Goal: Task Accomplishment & Management: Manage account settings

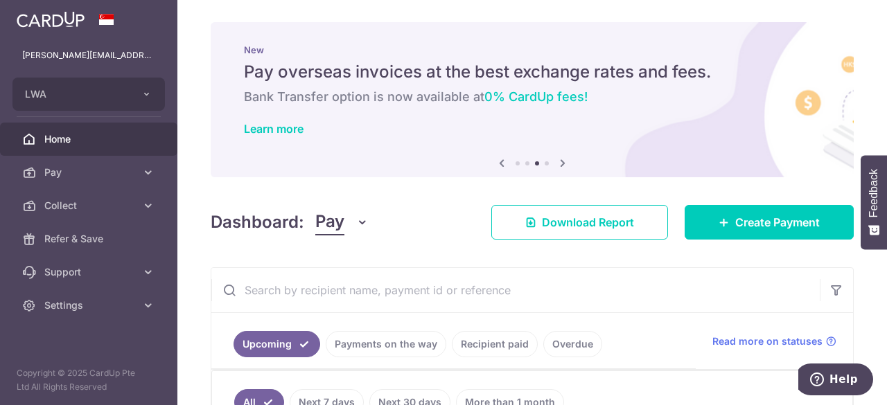
scroll to position [179, 0]
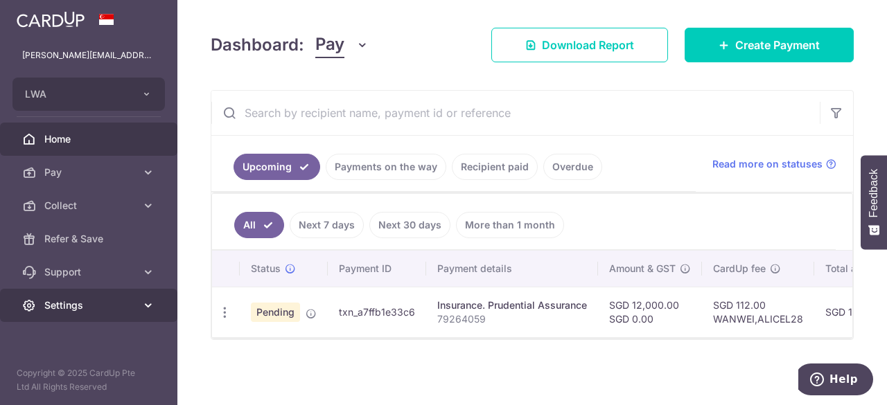
click at [82, 304] on span "Settings" at bounding box center [89, 306] width 91 height 14
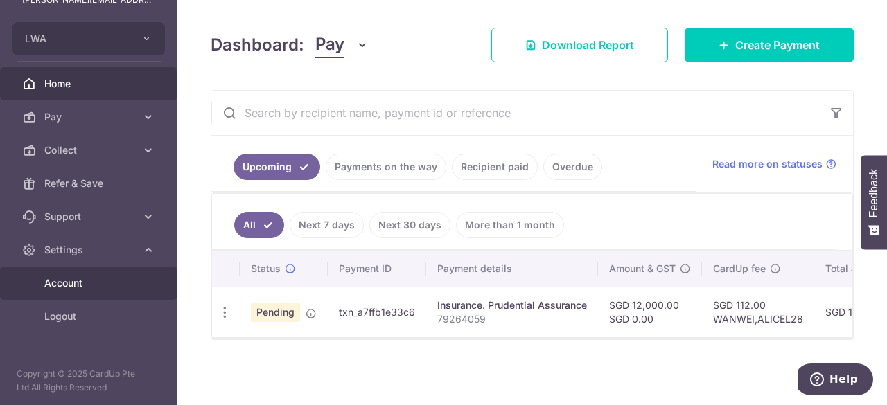
click at [85, 292] on link "Account" at bounding box center [88, 283] width 177 height 33
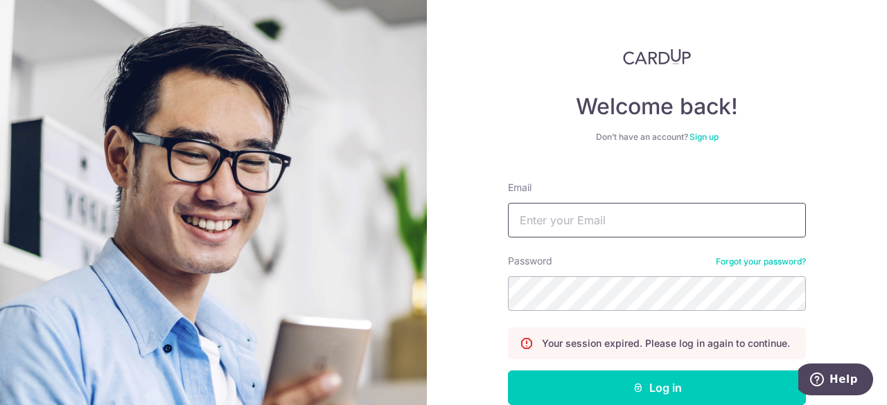
click at [561, 220] on input "Email" at bounding box center [657, 220] width 298 height 35
type input "[PERSON_NAME][EMAIL_ADDRESS][PERSON_NAME][DOMAIN_NAME]"
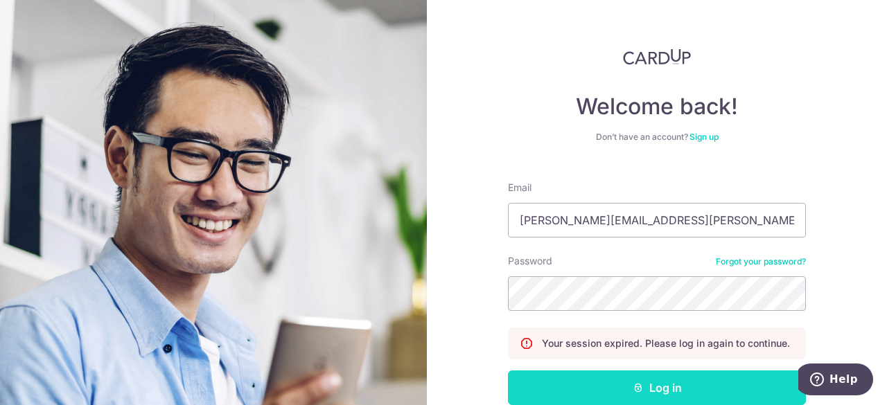
click at [620, 386] on button "Log in" at bounding box center [657, 388] width 298 height 35
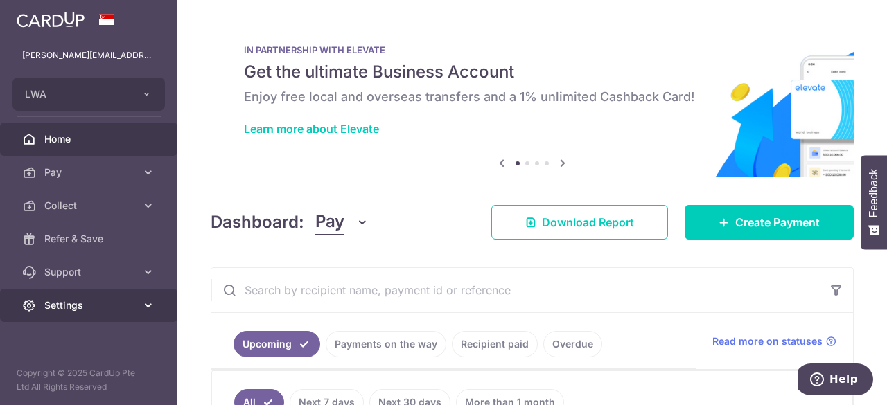
click at [76, 296] on link "Settings" at bounding box center [88, 305] width 177 height 33
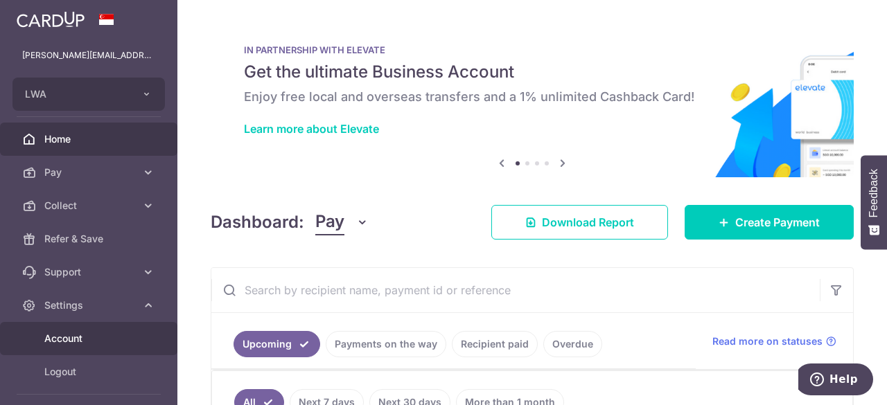
click at [83, 322] on link "Account" at bounding box center [88, 338] width 177 height 33
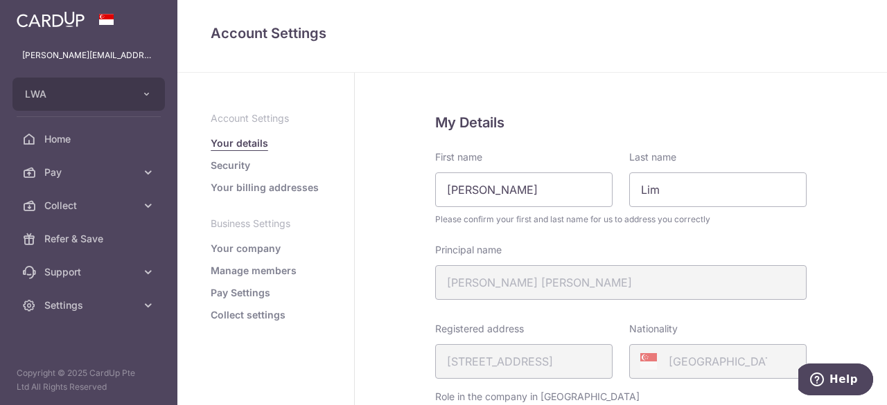
click at [292, 189] on link "Your billing addresses" at bounding box center [265, 188] width 108 height 14
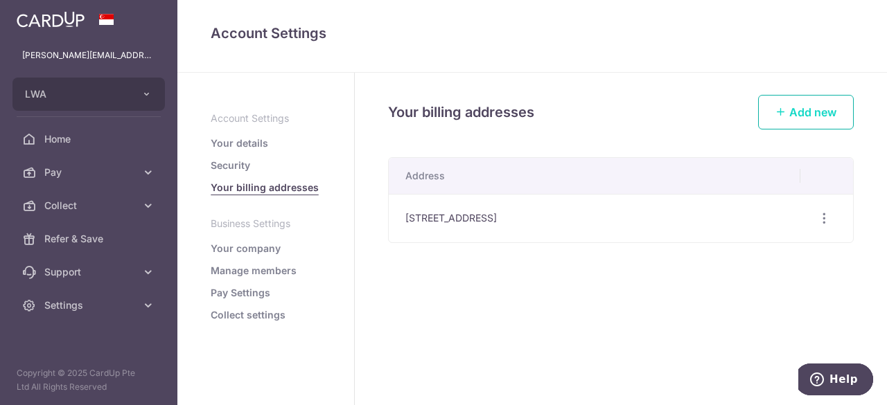
click at [794, 111] on span "Add new" at bounding box center [812, 112] width 47 height 14
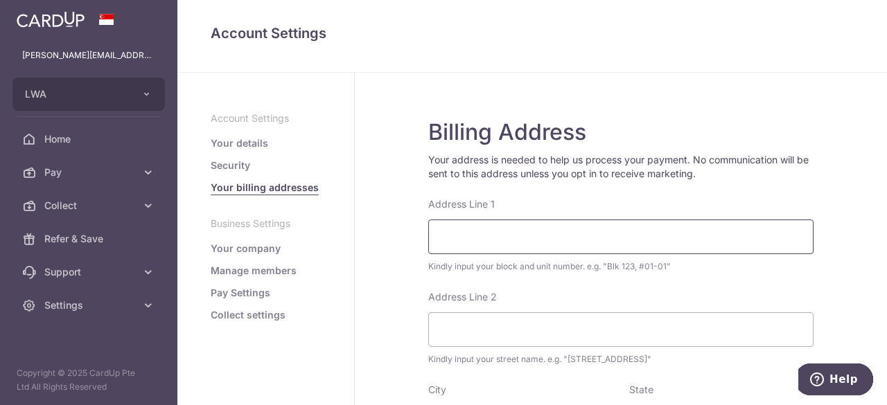
click at [620, 252] on input "Address Line 1" at bounding box center [620, 237] width 385 height 35
type input "60 Chestnut Avenue #18-06"
type input "H"
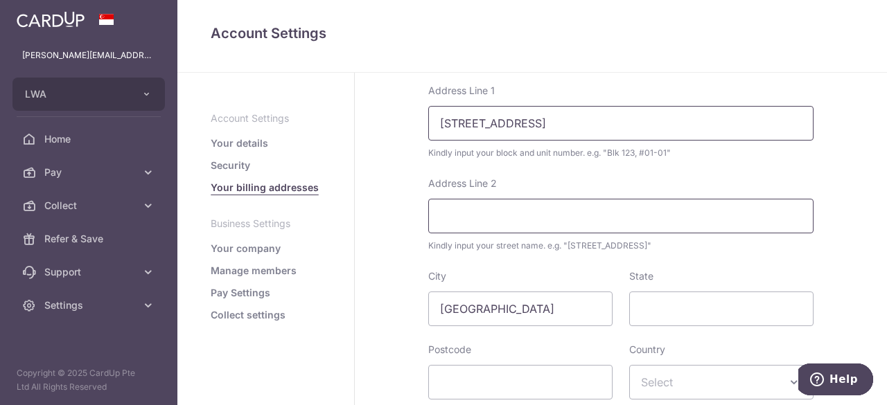
scroll to position [109, 0]
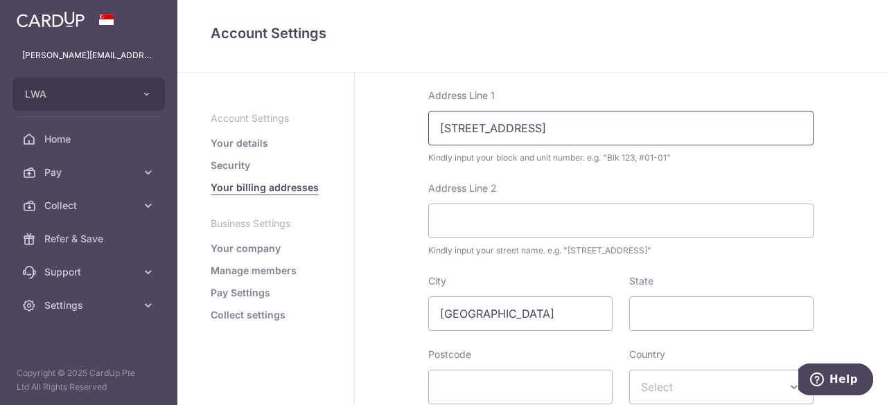
click at [434, 130] on input "60 Chestnut Avenue #18-06" at bounding box center [620, 128] width 385 height 35
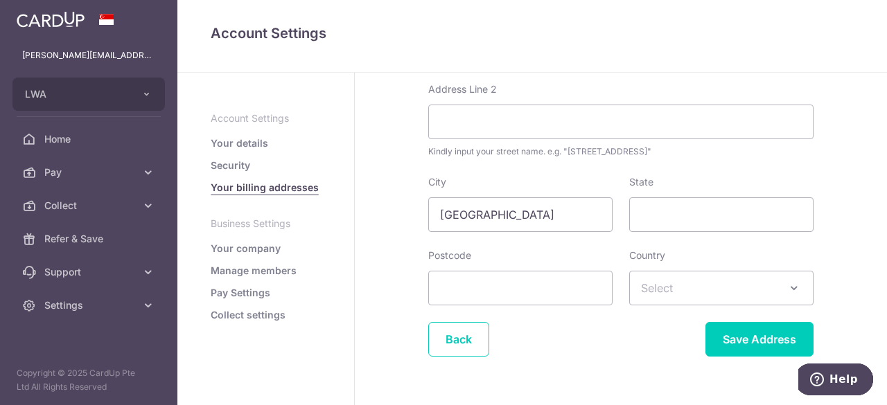
scroll to position [209, 0]
type input "BLK 60 Chestnut Avenue #18-06"
click at [586, 279] on input "Postcode" at bounding box center [520, 287] width 184 height 35
type input "679517"
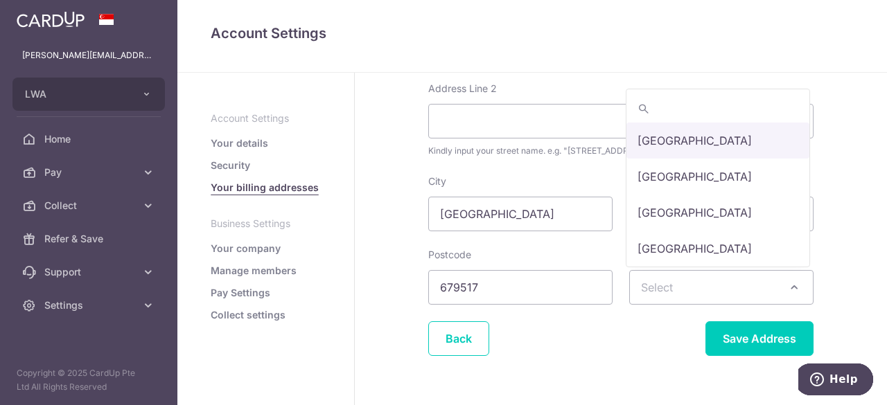
click at [793, 288] on span at bounding box center [794, 287] width 17 height 17
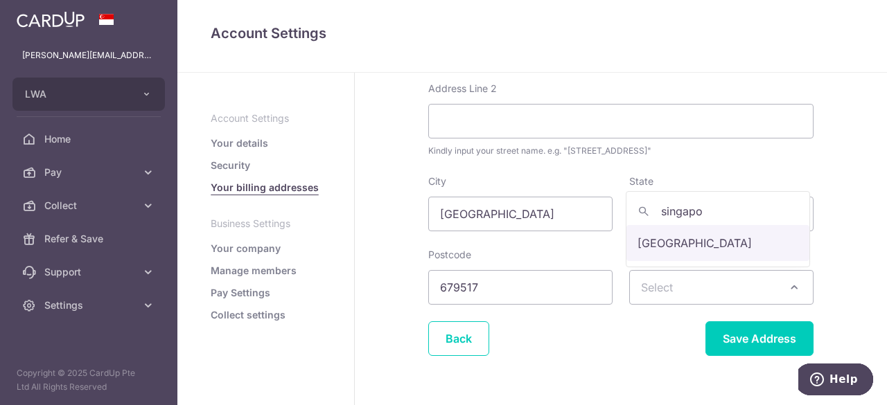
type input "singapo"
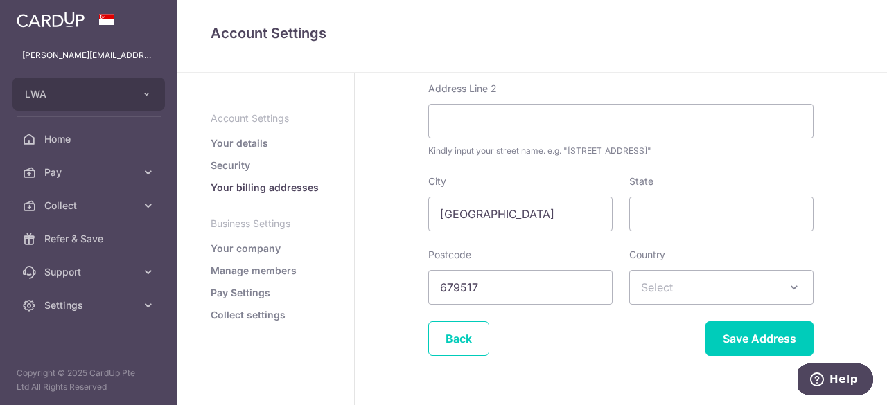
click at [715, 279] on span "Select" at bounding box center [721, 287] width 183 height 33
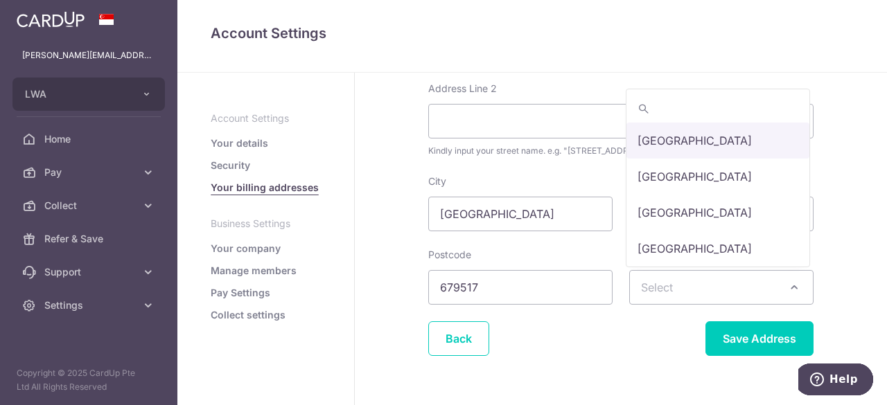
click at [711, 281] on span "Select" at bounding box center [721, 287] width 183 height 33
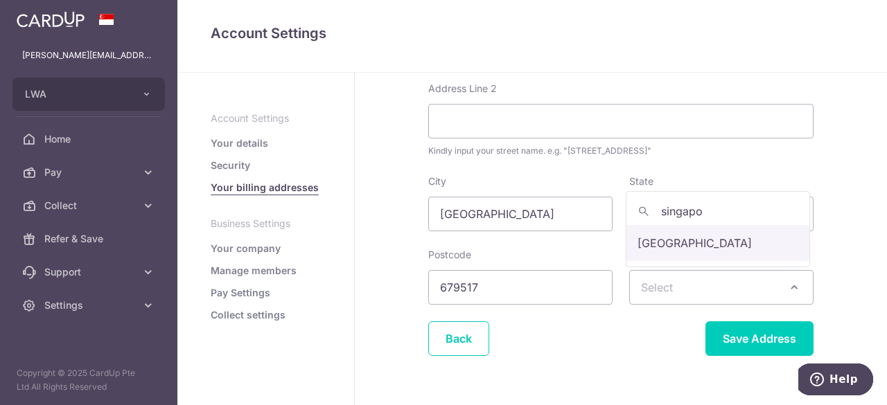
type input "singapo"
select select "199"
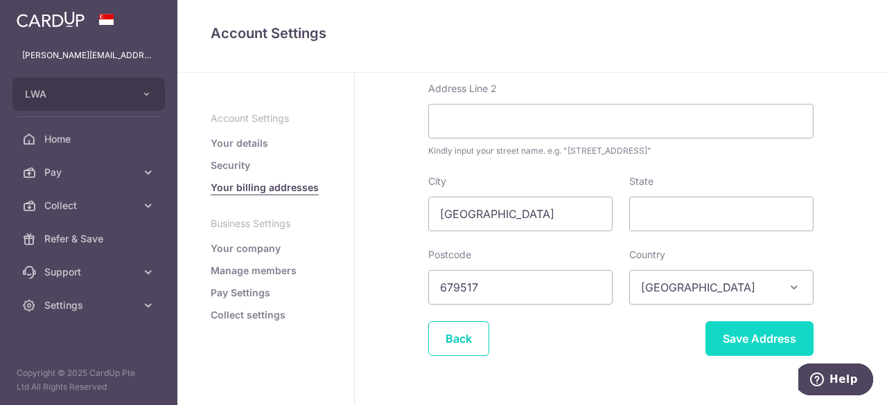
click at [762, 337] on input "Save Address" at bounding box center [759, 339] width 108 height 35
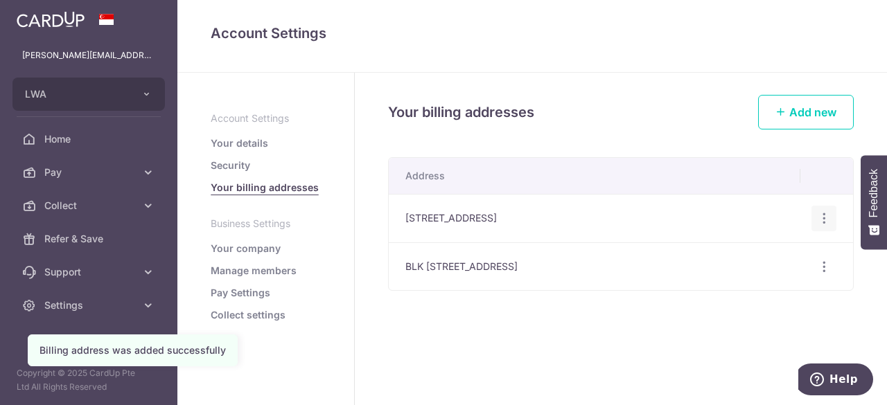
click at [827, 218] on icon "button" at bounding box center [824, 218] width 15 height 15
click at [773, 290] on span "Delete address" at bounding box center [777, 290] width 94 height 17
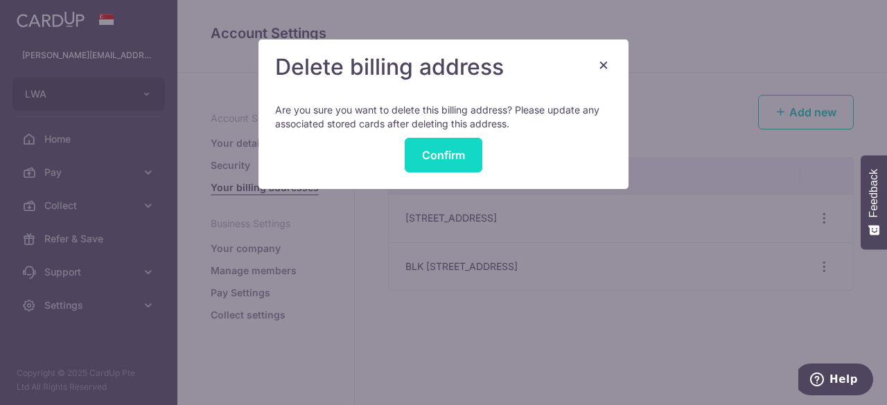
click at [473, 154] on button "Confirm" at bounding box center [444, 155] width 78 height 35
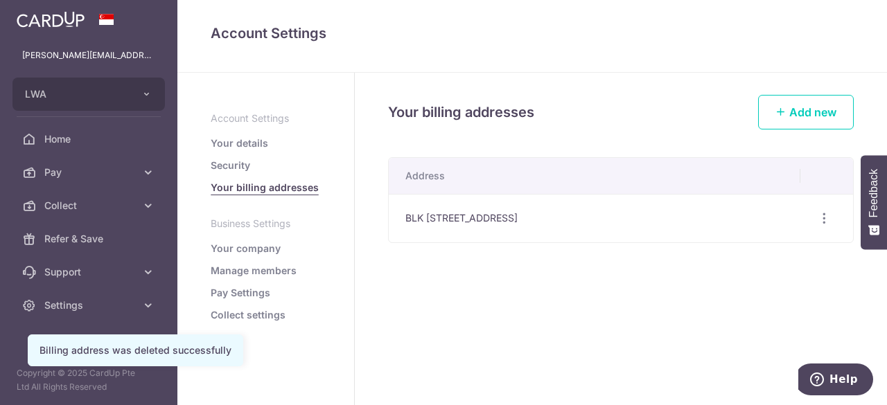
click at [524, 307] on div "Your billing addresses Add new Address [STREET_ADDRESS] Edit address Delete add…" at bounding box center [621, 239] width 532 height 333
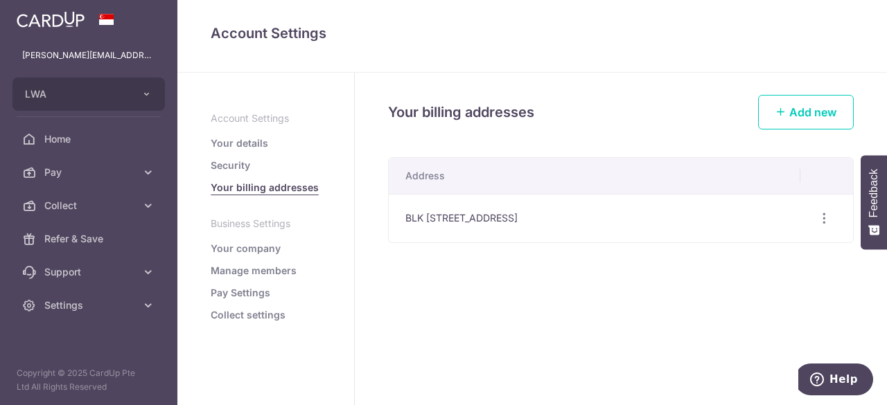
click at [666, 258] on div "Your billing addresses Add new Address [STREET_ADDRESS] Edit address Delete add…" at bounding box center [621, 239] width 532 height 333
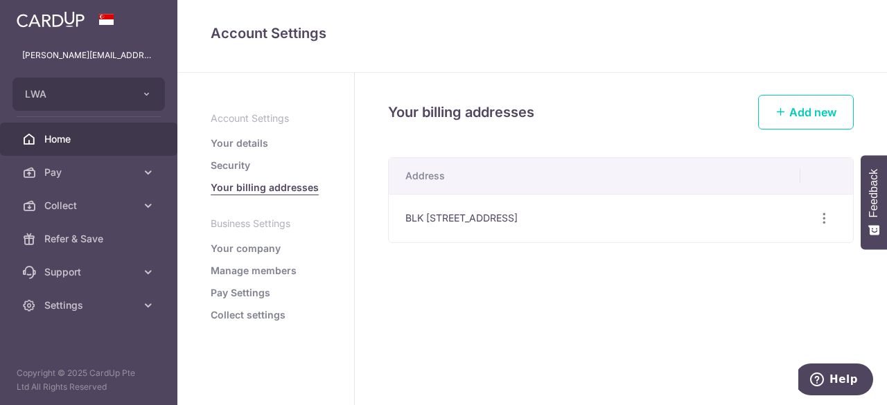
click at [58, 130] on link "Home" at bounding box center [88, 139] width 177 height 33
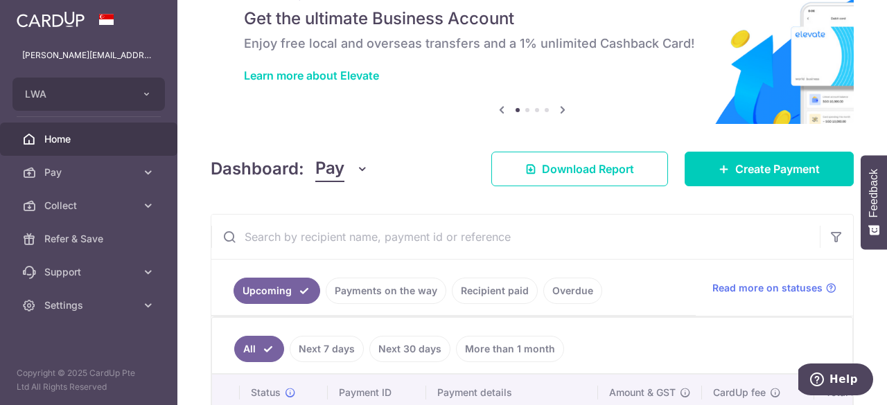
scroll to position [55, 0]
